Goal: Check status: Check status

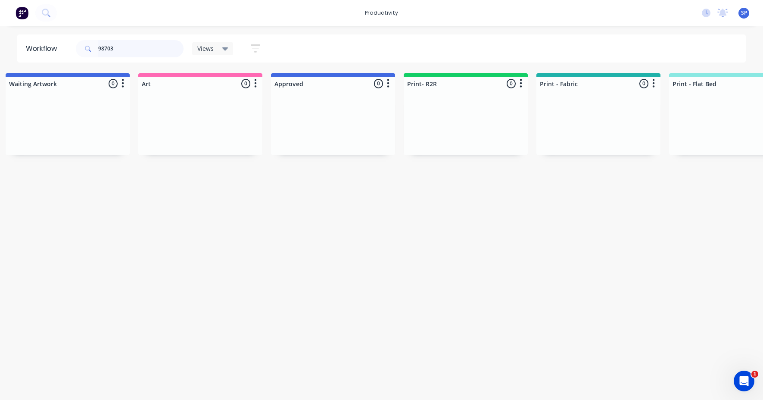
scroll to position [0, 676]
click at [98, 46] on div "98703" at bounding box center [130, 48] width 108 height 17
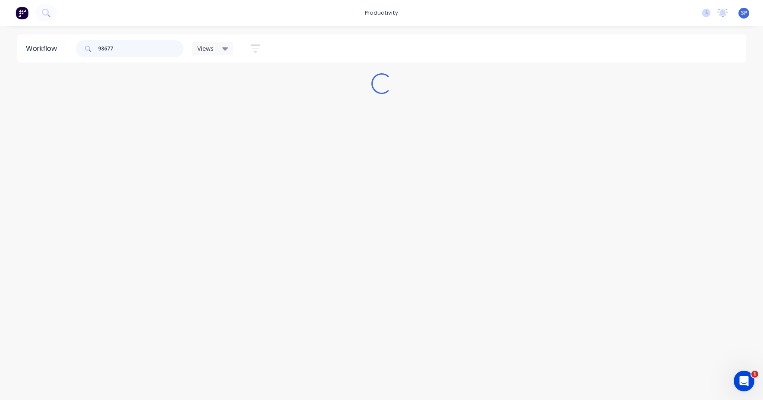
scroll to position [0, 0]
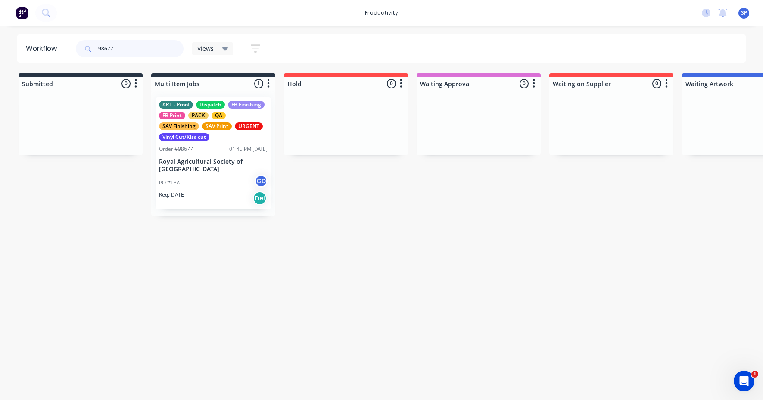
type input "98677"
click at [204, 162] on p "Royal Agricultural Society of [GEOGRAPHIC_DATA]" at bounding box center [213, 165] width 109 height 15
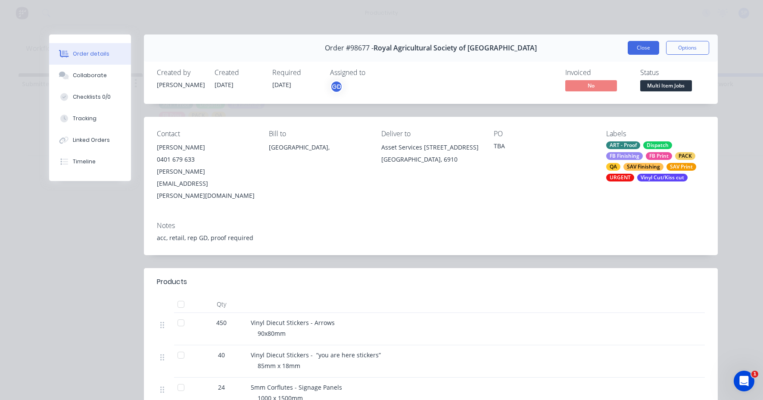
click at [640, 52] on button "Close" at bounding box center [643, 48] width 31 height 14
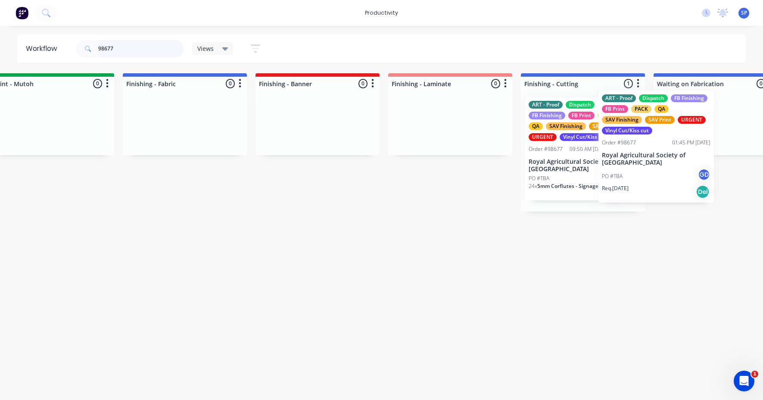
scroll to position [0, 1490]
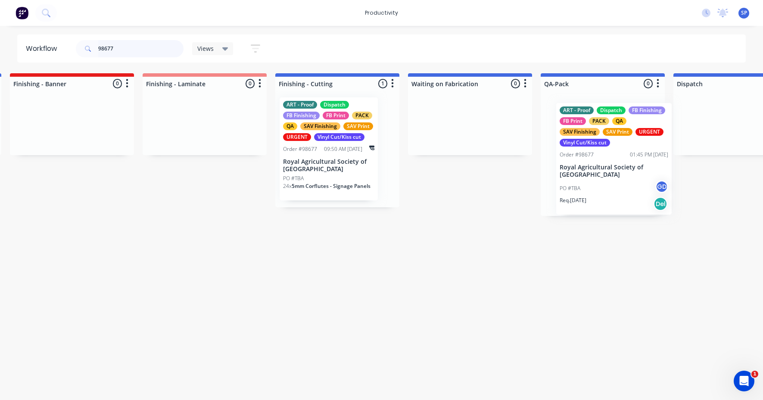
drag, startPoint x: 204, startPoint y: 164, endPoint x: 607, endPoint y: 169, distance: 403.2
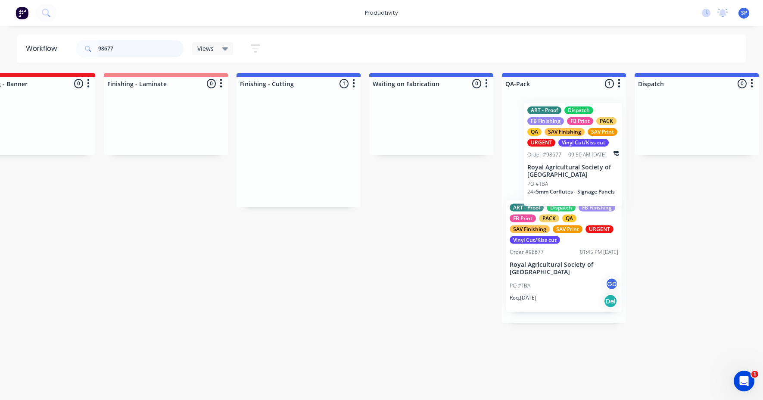
scroll to position [0, 1773]
drag, startPoint x: 301, startPoint y: 170, endPoint x: 545, endPoint y: 174, distance: 243.8
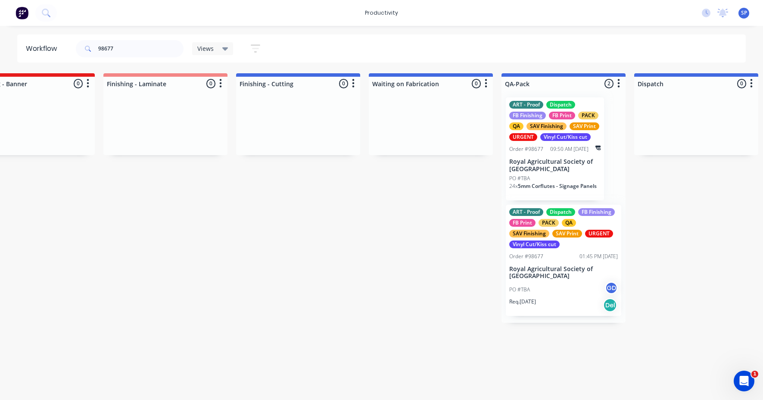
click at [548, 289] on div "PO #TBA GD" at bounding box center [563, 289] width 109 height 16
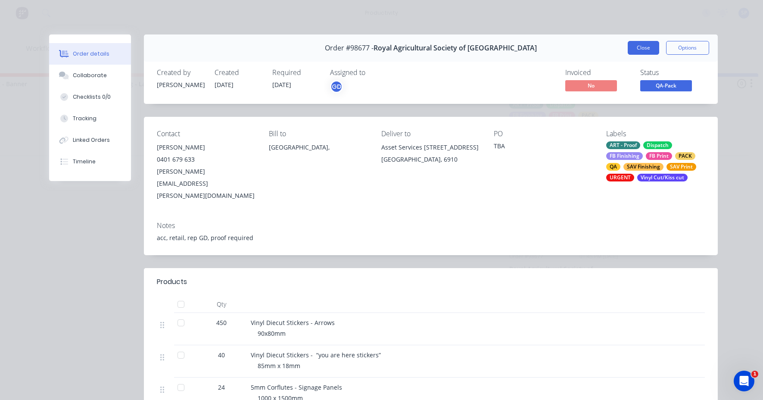
click at [644, 50] on button "Close" at bounding box center [643, 48] width 31 height 14
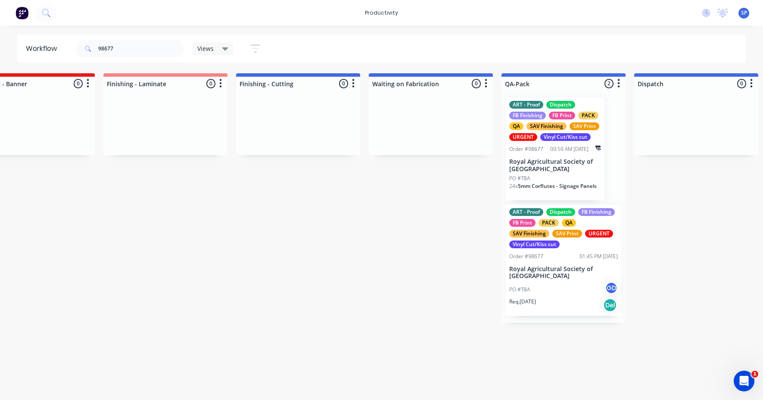
click at [533, 271] on p "Royal Agricultural Society of [GEOGRAPHIC_DATA]" at bounding box center [563, 272] width 109 height 15
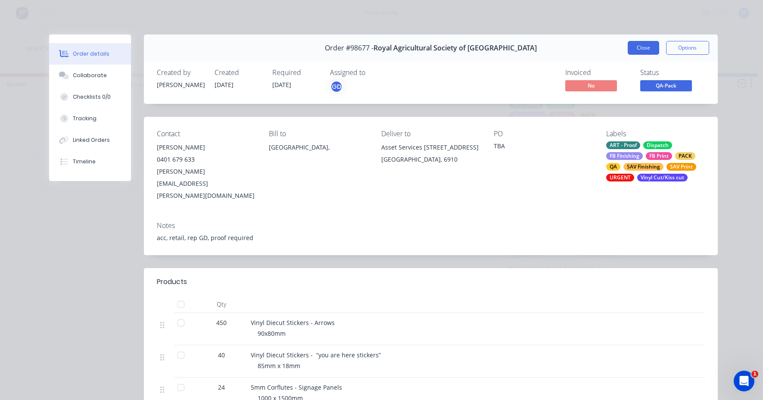
click at [634, 50] on button "Close" at bounding box center [643, 48] width 31 height 14
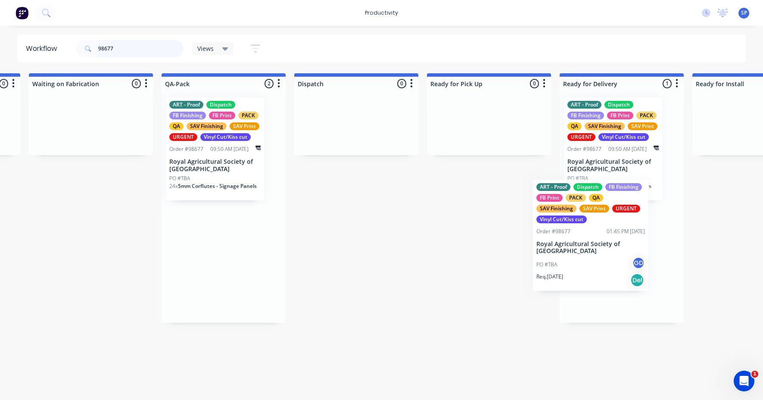
scroll to position [0, 2115]
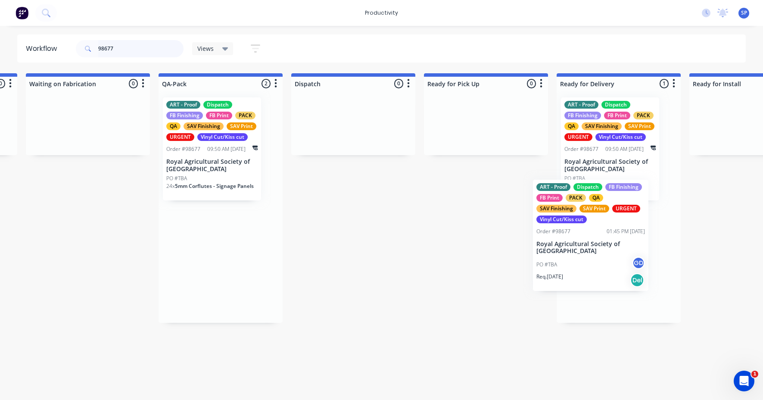
drag, startPoint x: 551, startPoint y: 261, endPoint x: 578, endPoint y: 236, distance: 36.9
